Goal: Check status: Check status

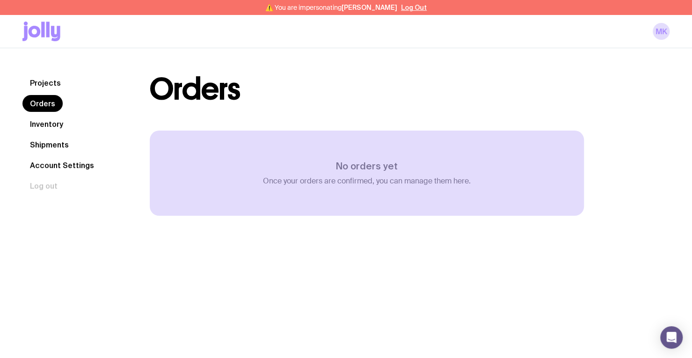
click at [39, 125] on link "Inventory" at bounding box center [46, 124] width 48 height 17
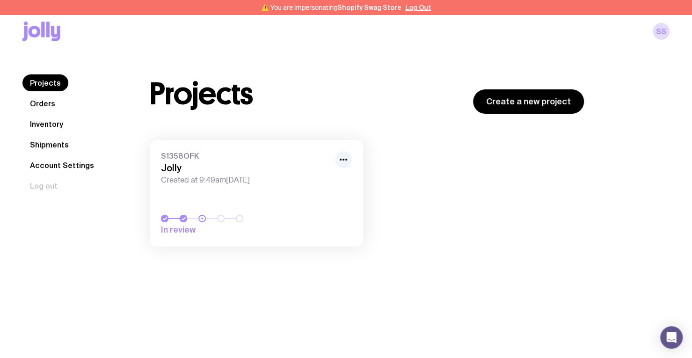
click at [44, 102] on link "Orders" at bounding box center [42, 103] width 40 height 17
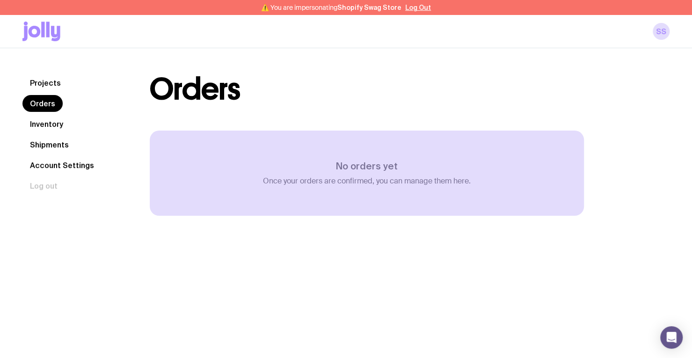
click at [47, 124] on link "Inventory" at bounding box center [46, 124] width 48 height 17
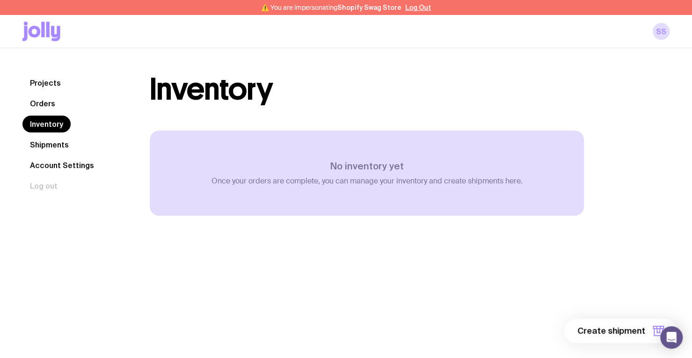
click at [48, 100] on link "Orders" at bounding box center [42, 103] width 40 height 17
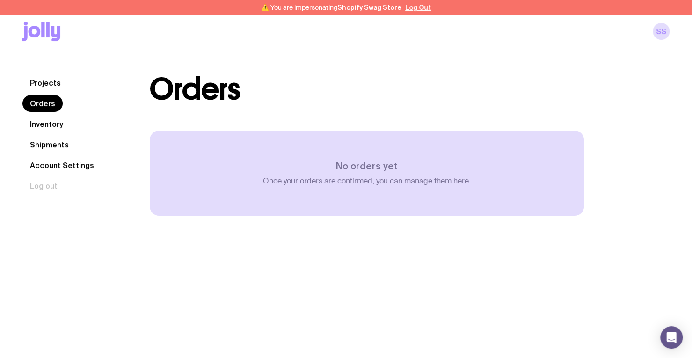
click at [52, 83] on link "Projects" at bounding box center [45, 82] width 46 height 17
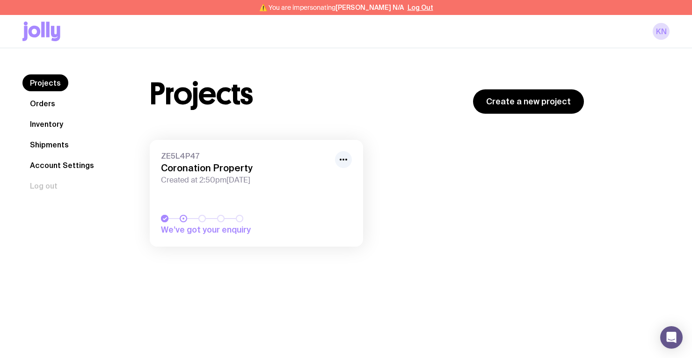
click at [48, 103] on link "Orders" at bounding box center [42, 103] width 40 height 17
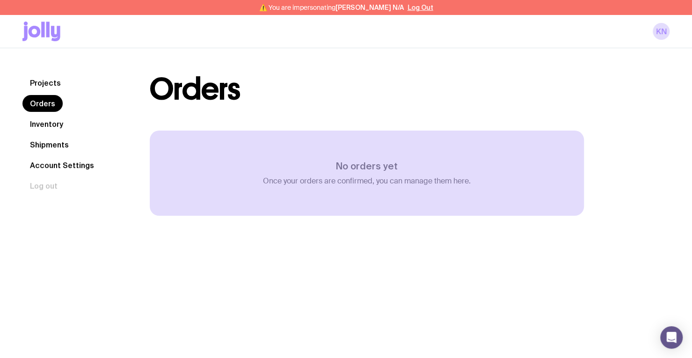
click at [43, 124] on link "Inventory" at bounding box center [46, 124] width 48 height 17
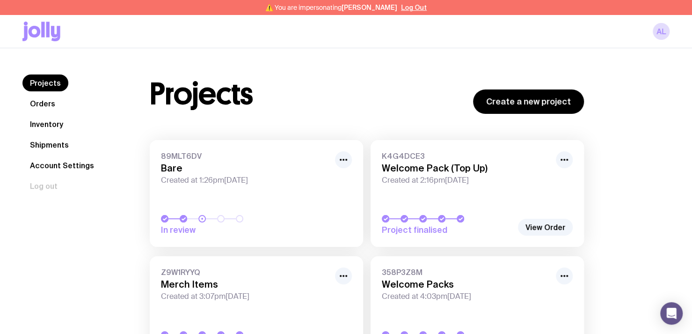
scroll to position [47, 0]
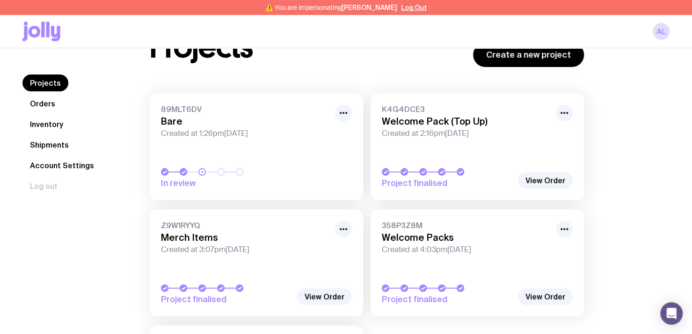
click at [39, 107] on link "Orders" at bounding box center [42, 103] width 40 height 17
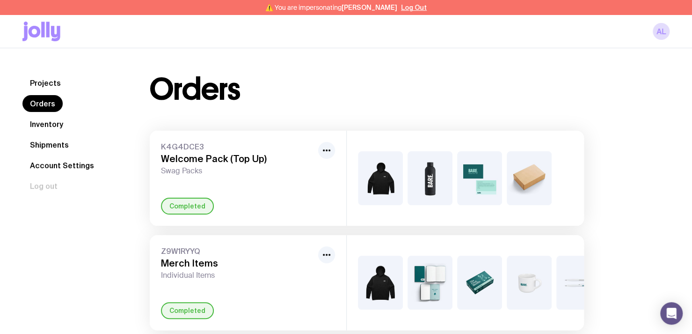
click at [49, 126] on link "Inventory" at bounding box center [46, 124] width 48 height 17
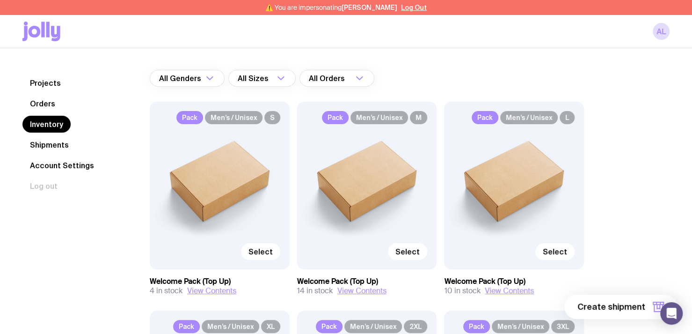
scroll to position [47, 0]
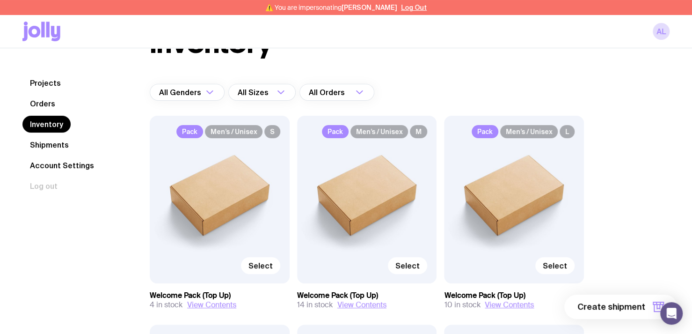
click at [62, 147] on link "Shipments" at bounding box center [49, 144] width 54 height 17
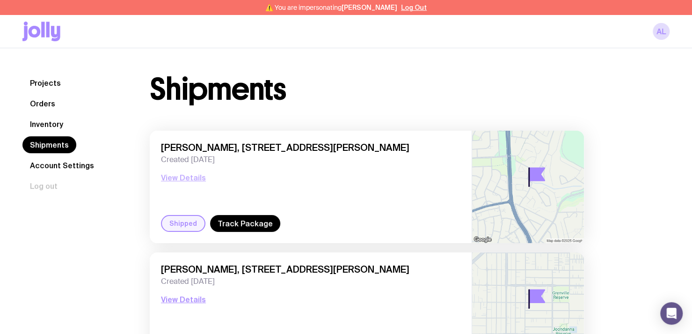
click at [176, 174] on button "View Details" at bounding box center [183, 177] width 45 height 11
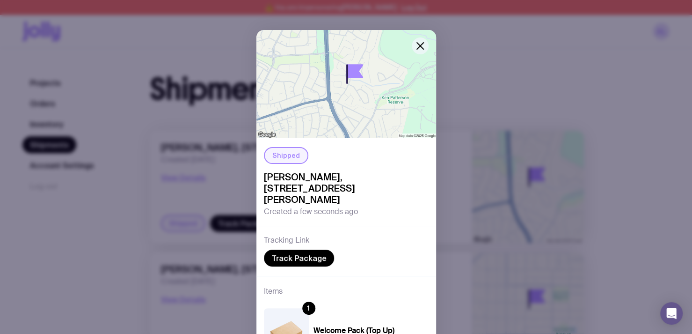
click at [415, 44] on icon "button" at bounding box center [420, 45] width 11 height 11
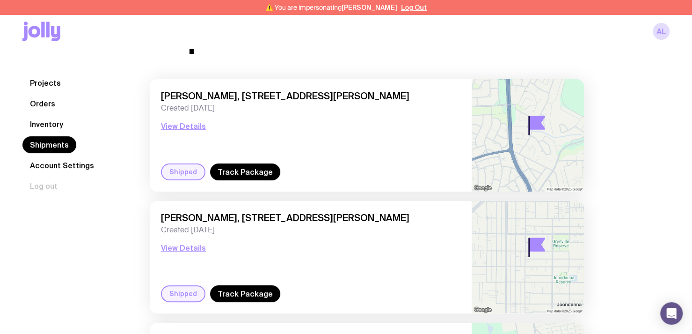
scroll to position [94, 0]
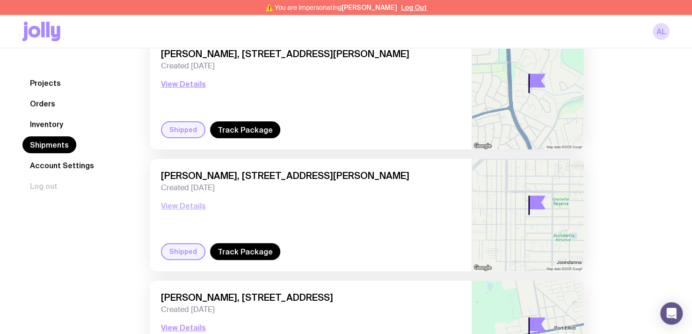
click at [173, 205] on button "View Details" at bounding box center [183, 205] width 45 height 11
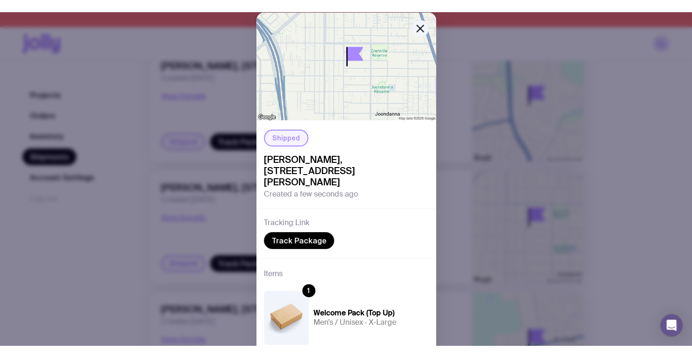
scroll to position [0, 0]
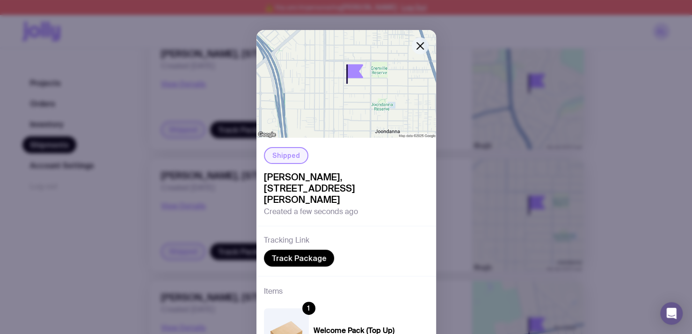
click at [419, 40] on icon "button" at bounding box center [420, 45] width 11 height 11
